Goal: Entertainment & Leisure: Consume media (video, audio)

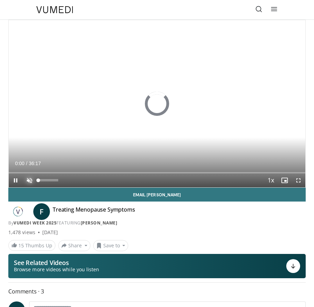
click at [29, 180] on span "Video Player" at bounding box center [30, 180] width 14 height 14
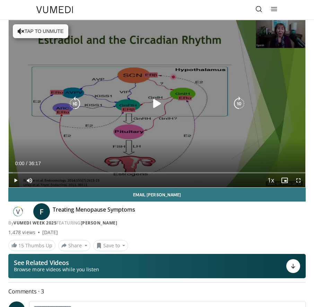
click at [29, 32] on button "Tap to unmute" at bounding box center [40, 31] width 55 height 14
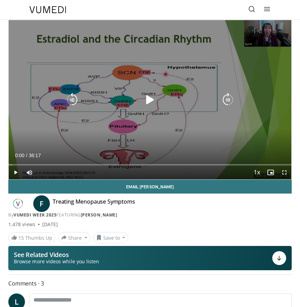
click at [151, 98] on icon "Video Player" at bounding box center [150, 100] width 14 height 14
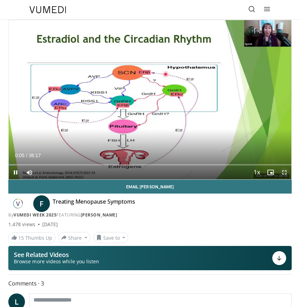
click at [285, 173] on span "Video Player" at bounding box center [285, 172] width 14 height 14
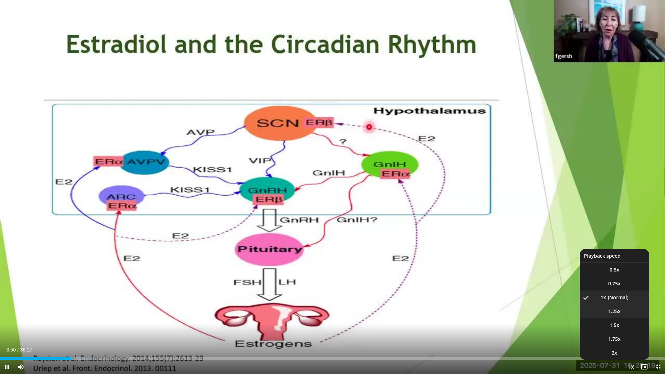
click at [314, 306] on span "1.25x" at bounding box center [615, 311] width 12 height 7
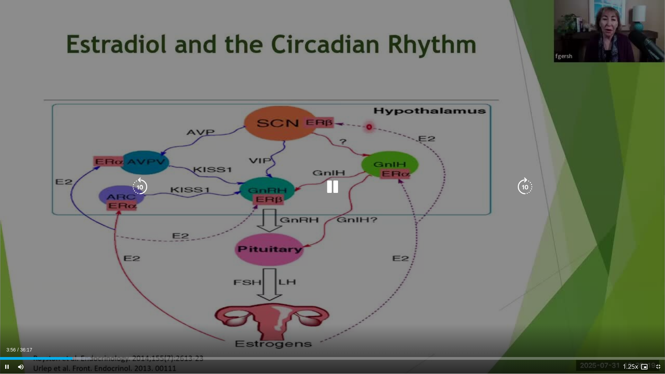
click at [314, 266] on div "10 seconds Tap to unmute" at bounding box center [332, 187] width 665 height 374
click at [314, 294] on div "10 seconds Tap to unmute" at bounding box center [332, 187] width 665 height 374
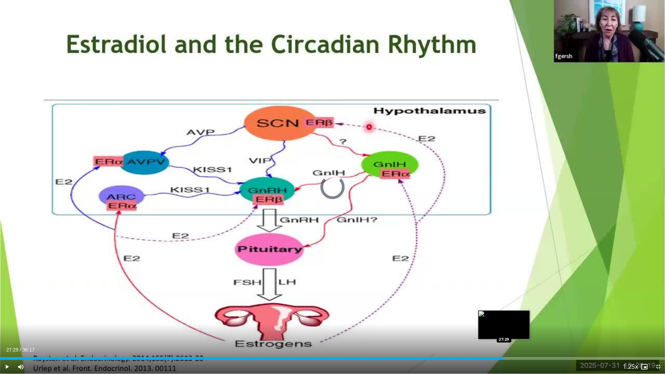
click at [314, 306] on div "Loaded : 31.23% 27:29 27:29" at bounding box center [332, 356] width 665 height 7
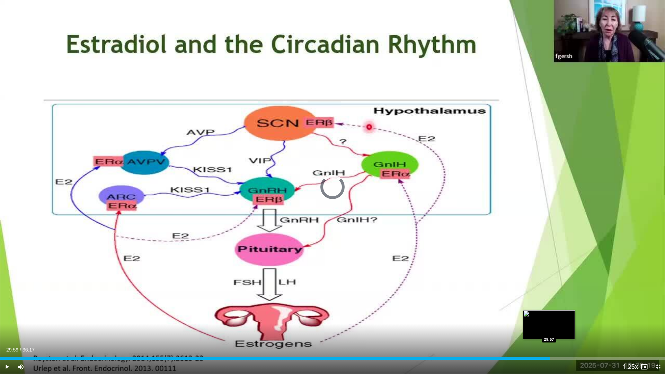
click at [314, 306] on div "Loaded : 79.74% 27:52 29:57" at bounding box center [332, 358] width 665 height 3
click at [314, 306] on div "29:20" at bounding box center [269, 358] width 538 height 3
click at [314, 306] on div "Loaded : 84.06% 29:26 29:50" at bounding box center [332, 356] width 665 height 7
click at [314, 306] on div "Loaded : 87.03% 30:36 30:36" at bounding box center [332, 358] width 665 height 3
click at [314, 306] on div "Progress Bar" at bounding box center [568, 358] width 28 height 3
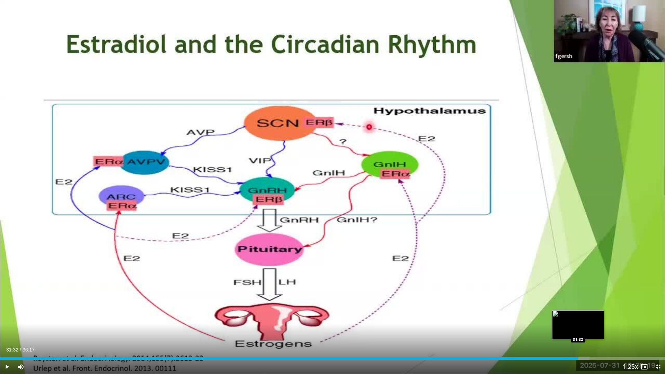
click at [314, 306] on div "Loaded : 88.65% 31:32 31:32" at bounding box center [332, 358] width 665 height 3
click at [314, 306] on div "Loaded : 90.67% 31:54 32:22" at bounding box center [332, 358] width 665 height 3
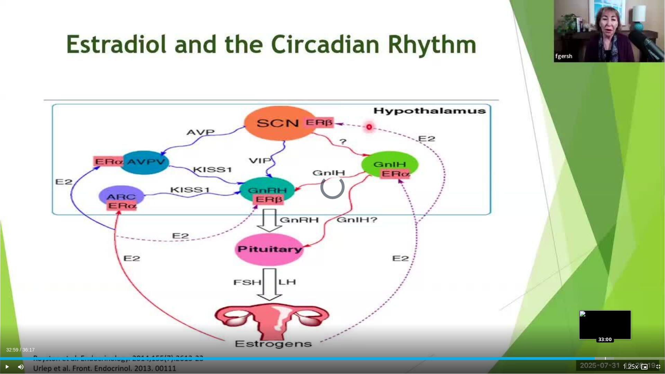
click at [314, 306] on div "Loaded : 92.33% 32:26 33:00" at bounding box center [332, 358] width 665 height 3
click at [314, 306] on div "Progress Bar" at bounding box center [613, 358] width 28 height 3
click at [314, 306] on div "Progress Bar" at bounding box center [621, 358] width 29 height 3
